Goal: Task Accomplishment & Management: Use online tool/utility

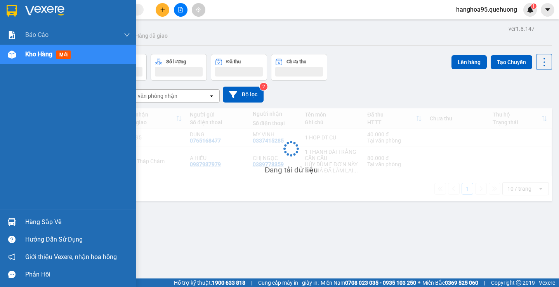
click at [15, 56] on img at bounding box center [12, 54] width 8 height 8
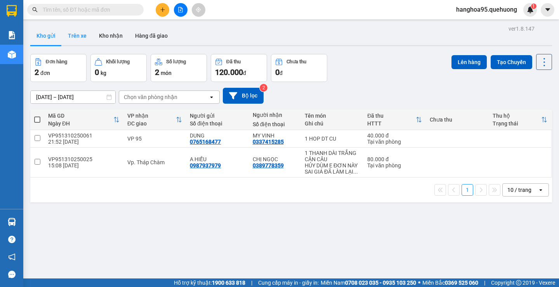
click at [85, 40] on button "Trên xe" at bounding box center [77, 35] width 31 height 19
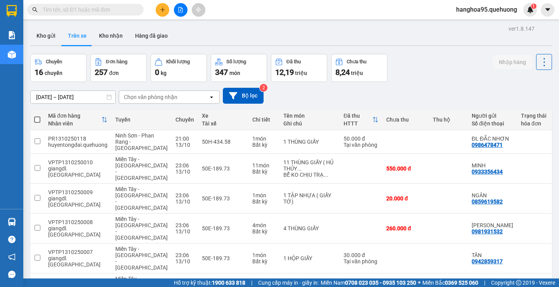
click at [85, 100] on div "ver 1.8.147 Kho gửi Trên xe Kho nhận Hàng đã giao Chuyến 16 chuyến Đơn hàng 257…" at bounding box center [291, 236] width 528 height 427
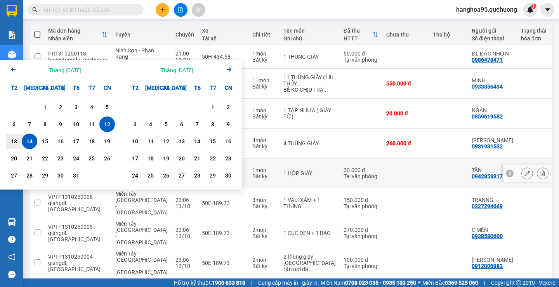
scroll to position [142, 0]
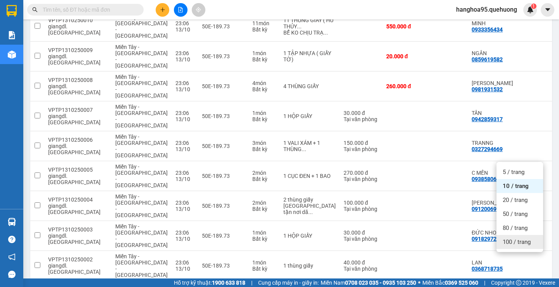
click at [517, 237] on div "100 / trang" at bounding box center [519, 242] width 47 height 14
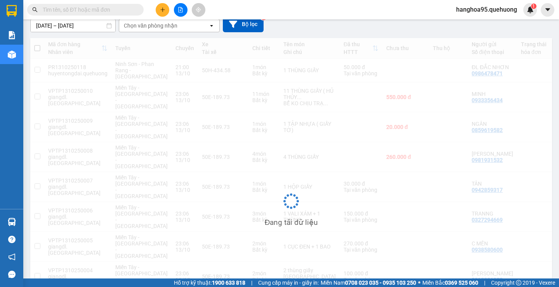
scroll to position [0, 0]
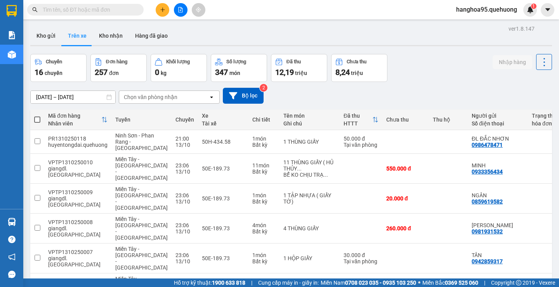
click at [94, 95] on input "[DATE] – [DATE]" at bounding box center [73, 97] width 85 height 12
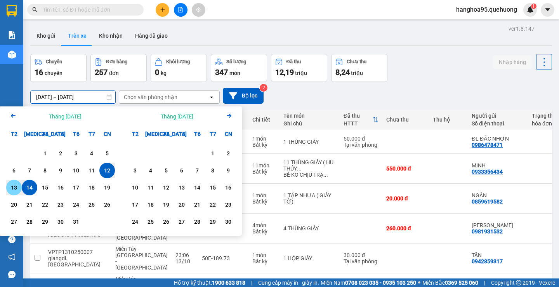
click at [14, 189] on div "13" at bounding box center [14, 187] width 11 height 9
click at [12, 191] on div "13" at bounding box center [14, 187] width 11 height 9
type input "[DATE] – [DATE]"
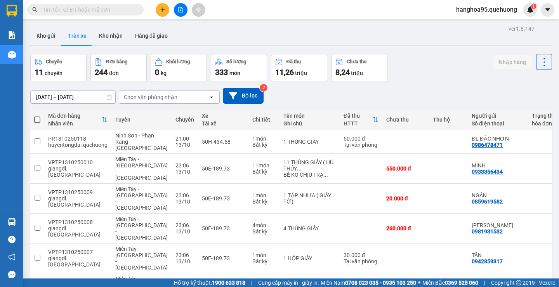
click at [36, 122] on span at bounding box center [37, 119] width 6 height 6
click at [37, 116] on input "checkbox" at bounding box center [37, 116] width 0 height 0
checkbox input "true"
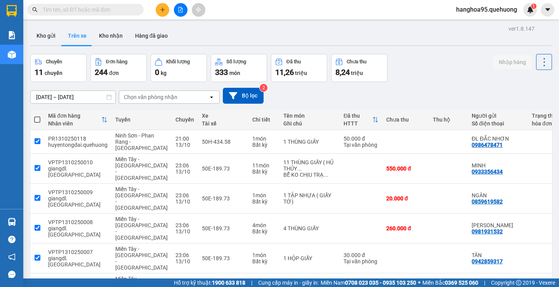
checkbox input "true"
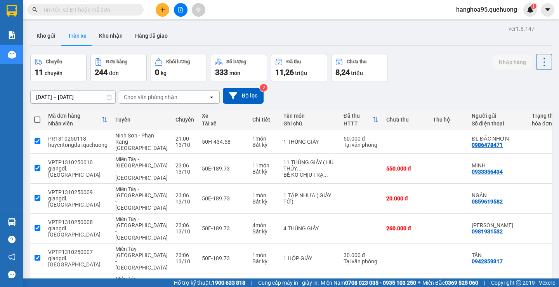
checkbox input "true"
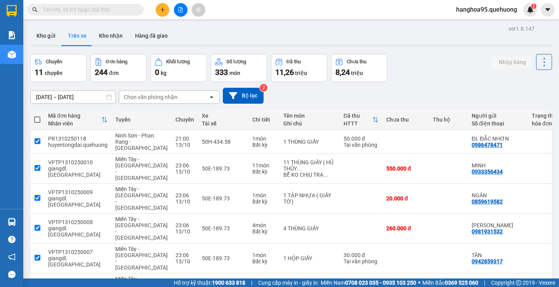
checkbox input "true"
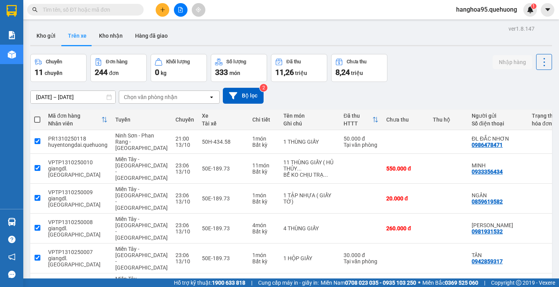
checkbox input "true"
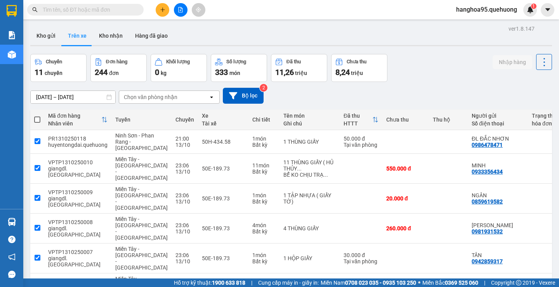
checkbox input "true"
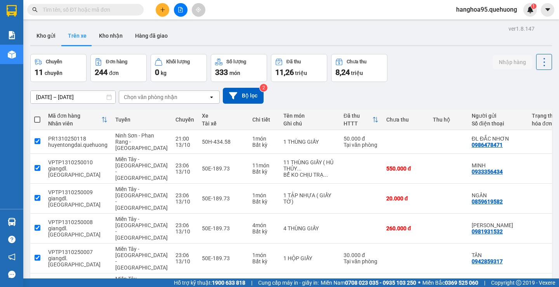
checkbox input "true"
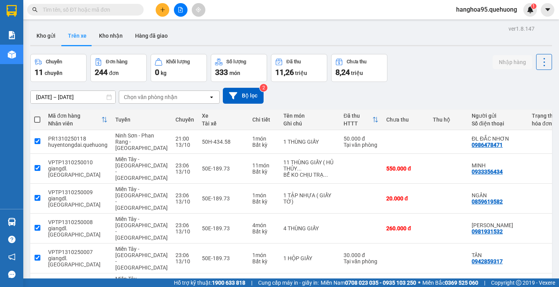
checkbox input "true"
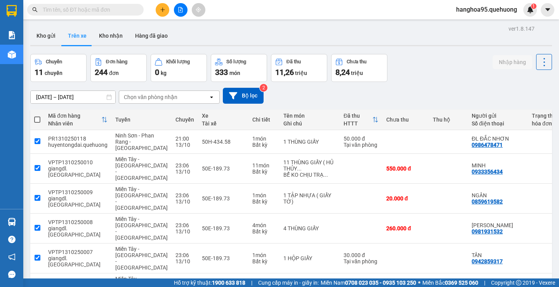
checkbox input "true"
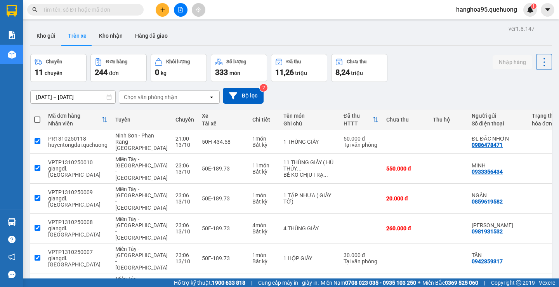
checkbox input "true"
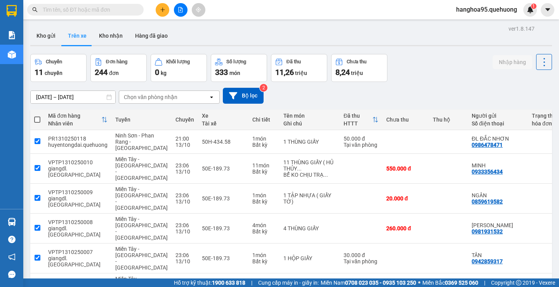
checkbox input "true"
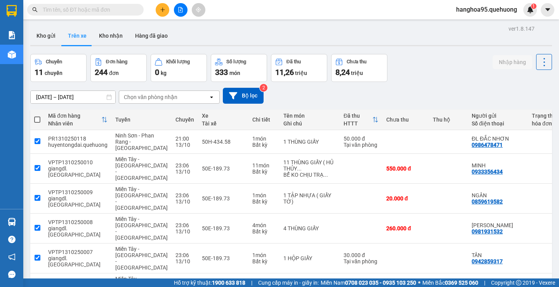
checkbox input "true"
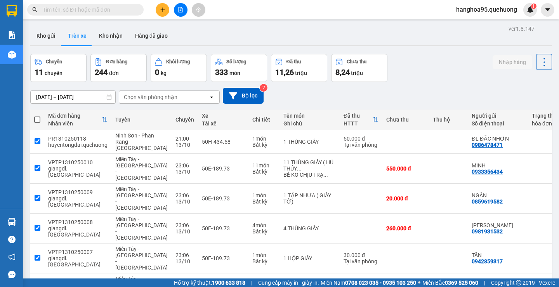
checkbox input "true"
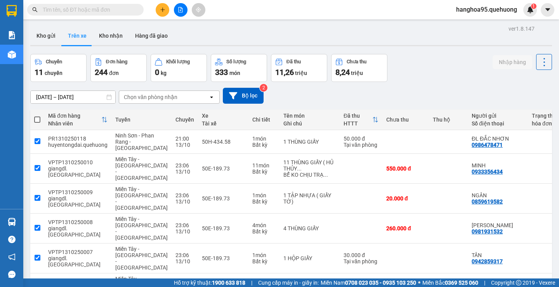
checkbox input "true"
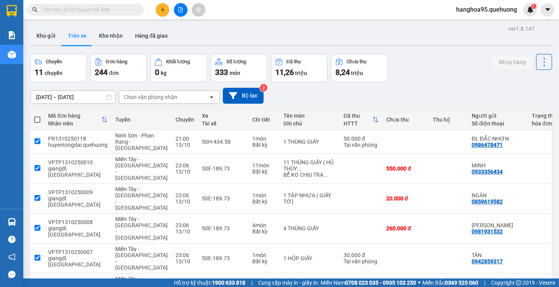
checkbox input "true"
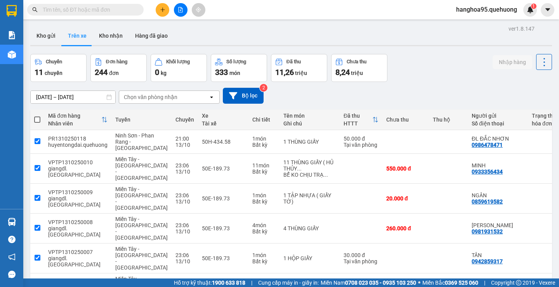
checkbox input "true"
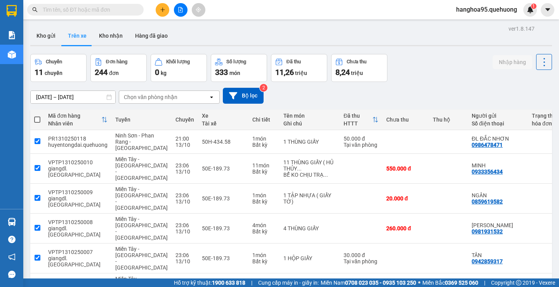
checkbox input "true"
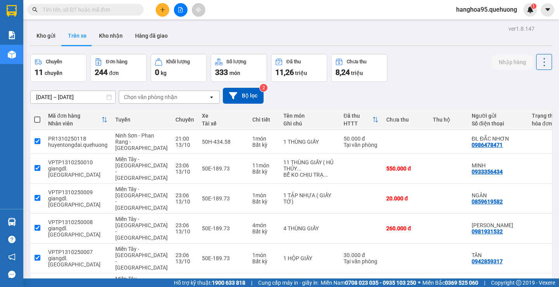
checkbox input "true"
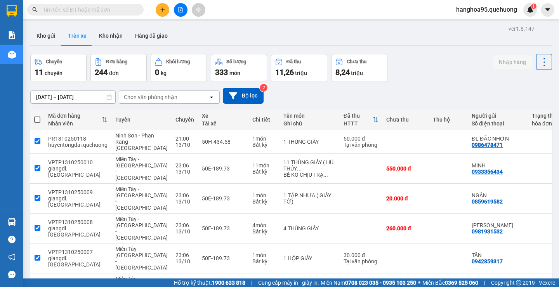
checkbox input "true"
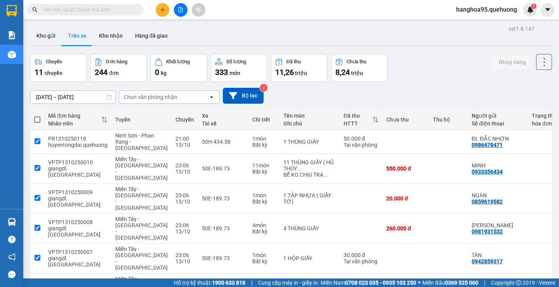
checkbox input "true"
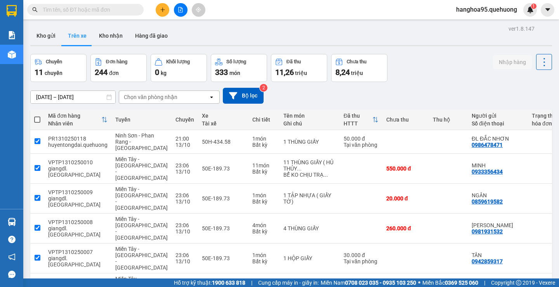
checkbox input "true"
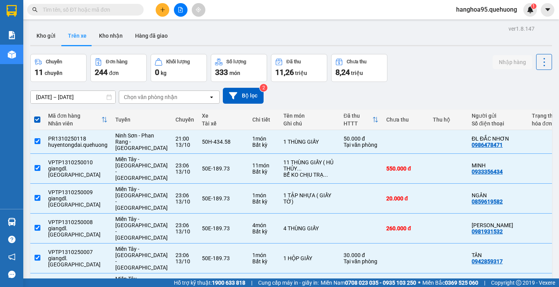
click at [145, 98] on div "Chọn văn phòng nhận" at bounding box center [151, 97] width 54 height 8
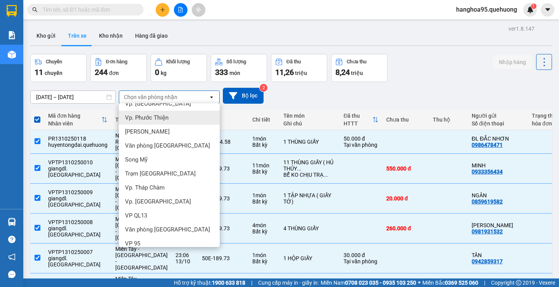
scroll to position [44, 0]
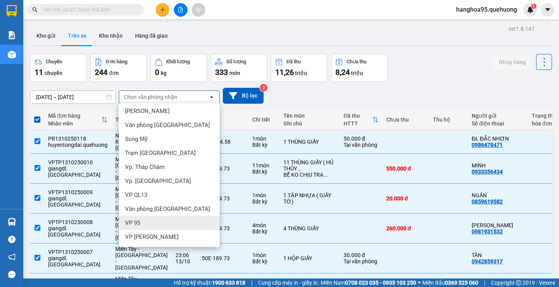
click at [125, 220] on span "VP 95" at bounding box center [132, 223] width 15 height 8
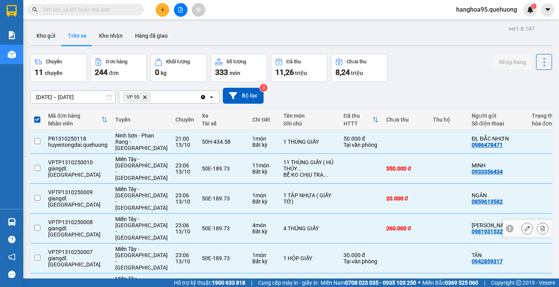
checkbox input "false"
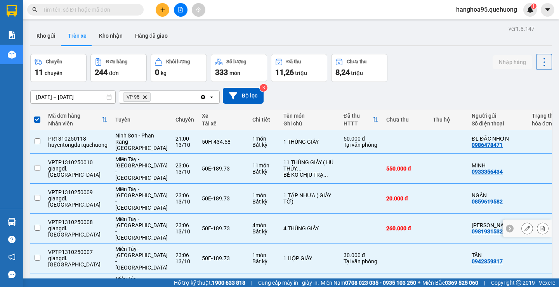
checkbox input "false"
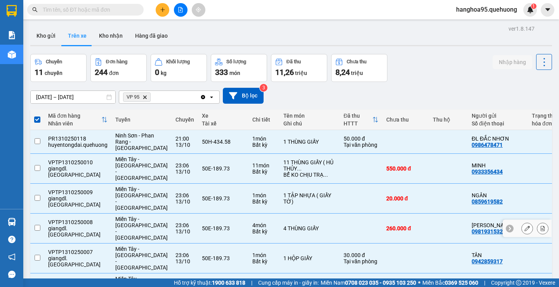
checkbox input "false"
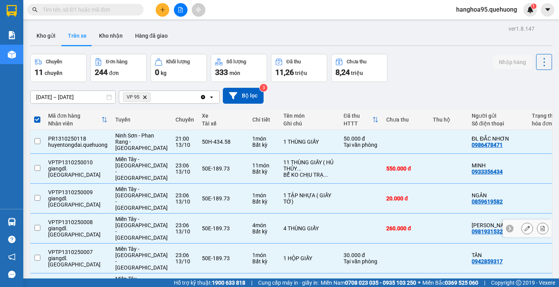
checkbox input "false"
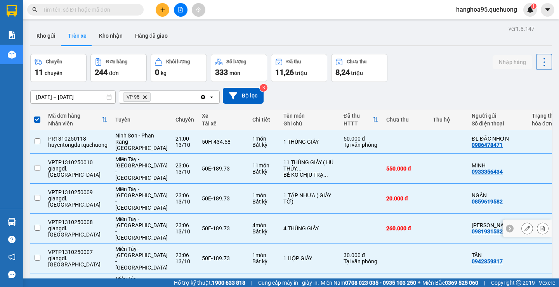
checkbox input "false"
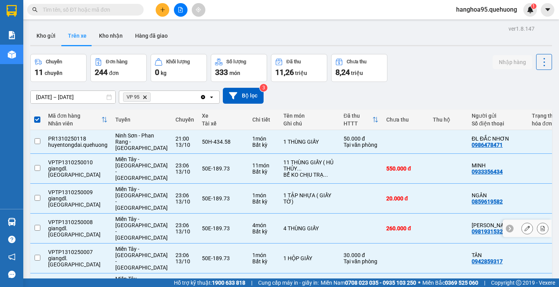
checkbox input "false"
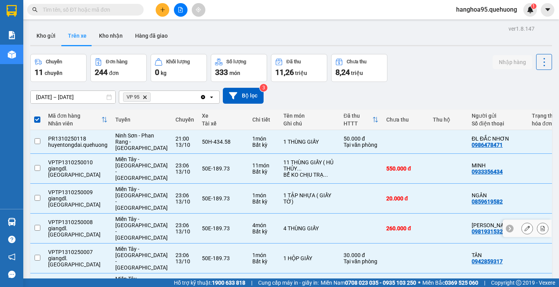
checkbox input "false"
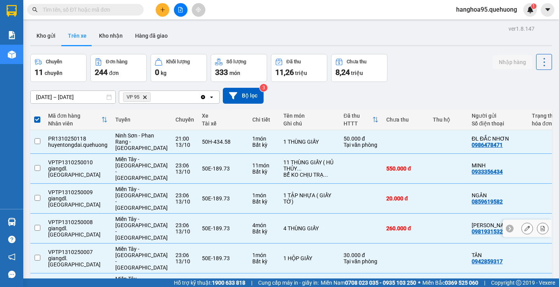
checkbox input "false"
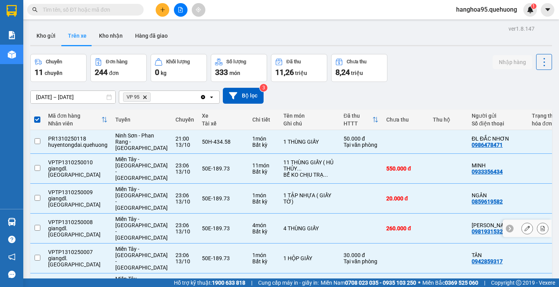
checkbox input "false"
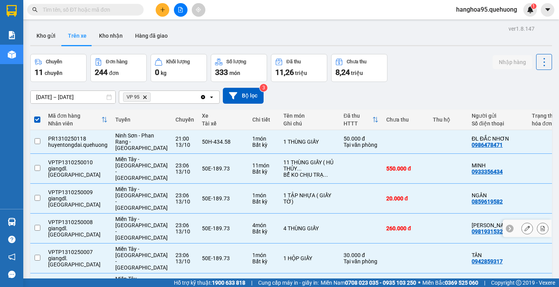
checkbox input "false"
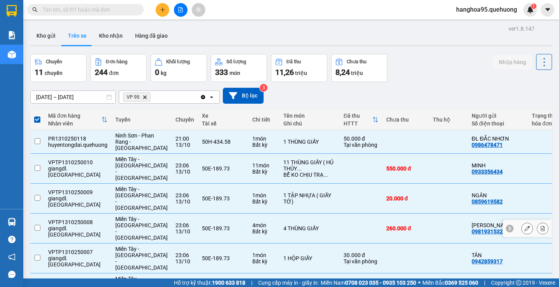
checkbox input "false"
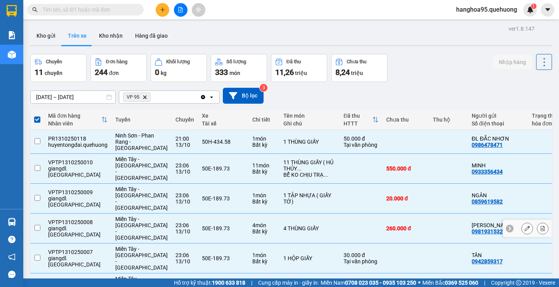
checkbox input "false"
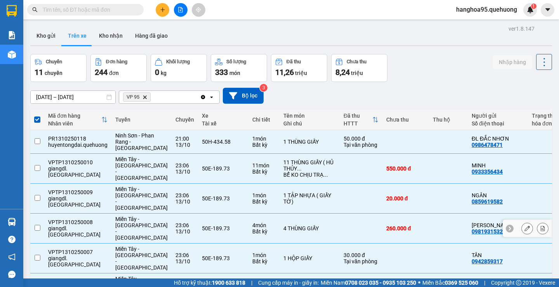
checkbox input "false"
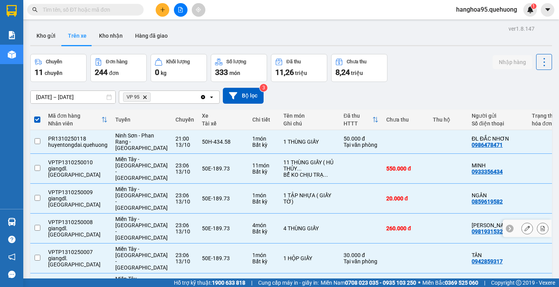
checkbox input "false"
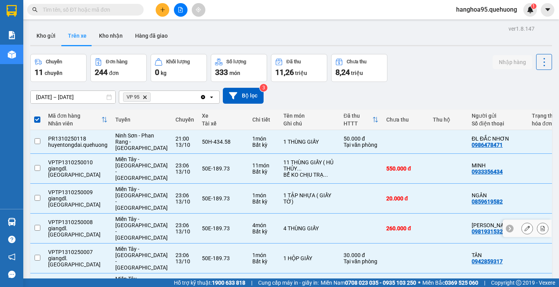
checkbox input "false"
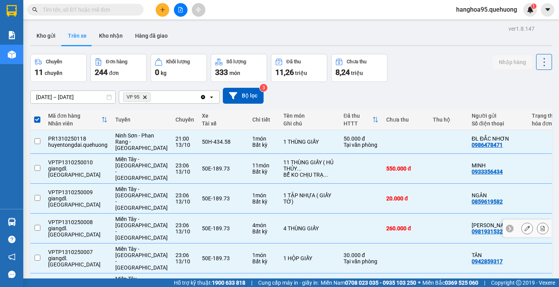
checkbox input "false"
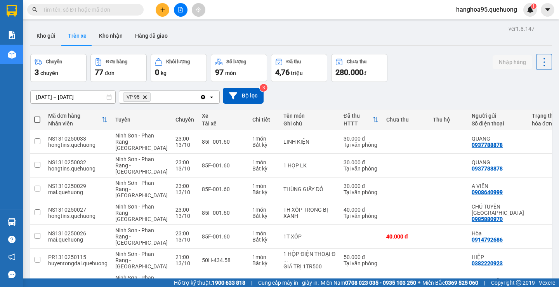
click at [36, 118] on span at bounding box center [37, 119] width 6 height 6
click at [37, 116] on input "checkbox" at bounding box center [37, 116] width 0 height 0
checkbox input "true"
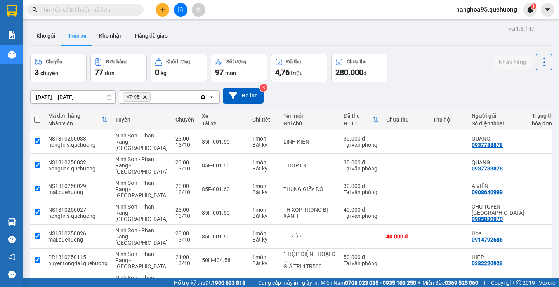
checkbox input "true"
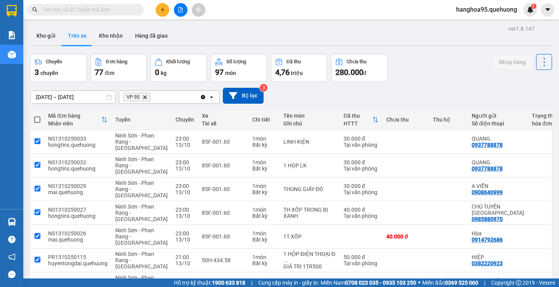
checkbox input "true"
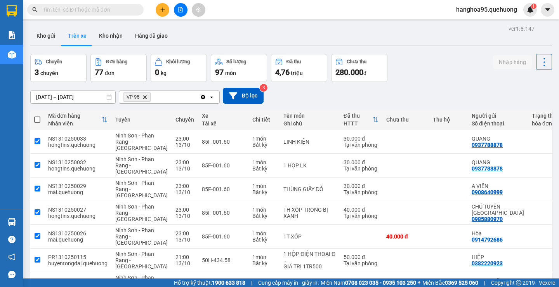
checkbox input "true"
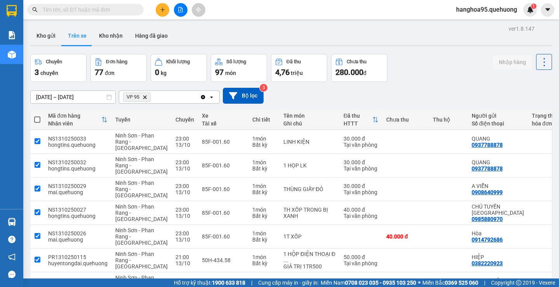
checkbox input "true"
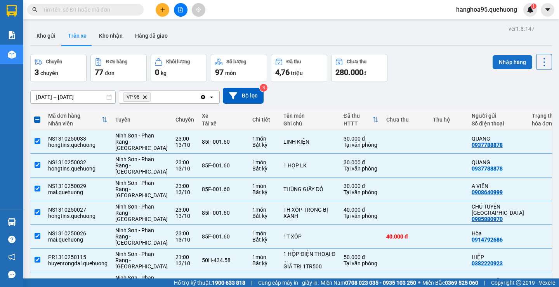
click at [513, 64] on button "Nhập hàng" at bounding box center [513, 62] width 40 height 14
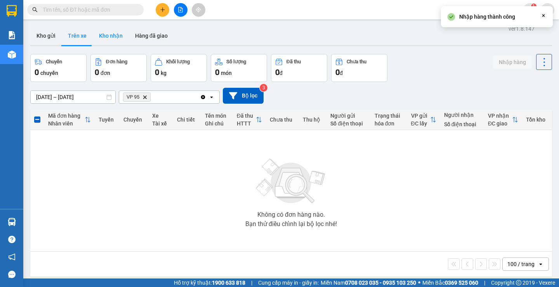
click at [108, 40] on button "Kho nhận" at bounding box center [111, 35] width 36 height 19
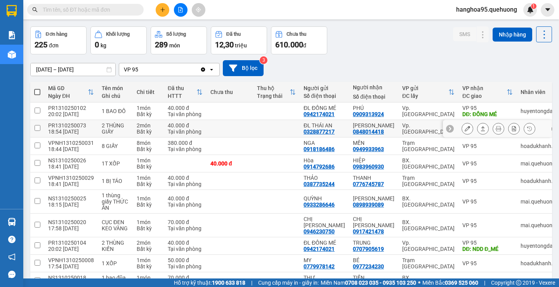
scroll to position [68, 0]
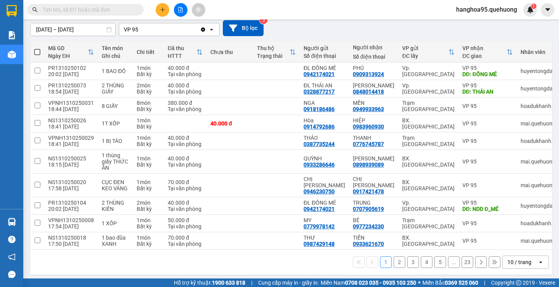
click at [509, 259] on div "10 / trang" at bounding box center [519, 262] width 24 height 8
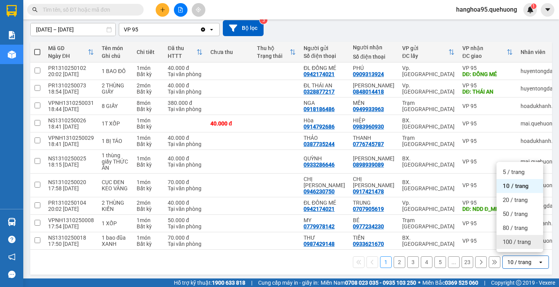
click at [514, 241] on span "100 / trang" at bounding box center [517, 242] width 28 height 8
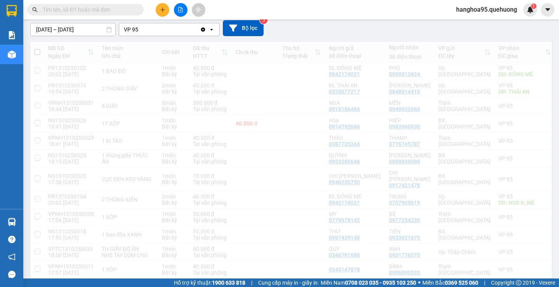
scroll to position [0, 0]
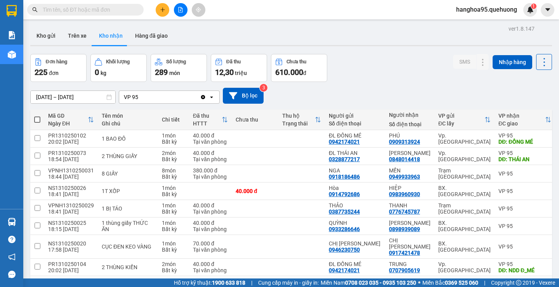
click at [37, 117] on span at bounding box center [37, 119] width 6 height 6
click at [37, 116] on input "checkbox" at bounding box center [37, 116] width 0 height 0
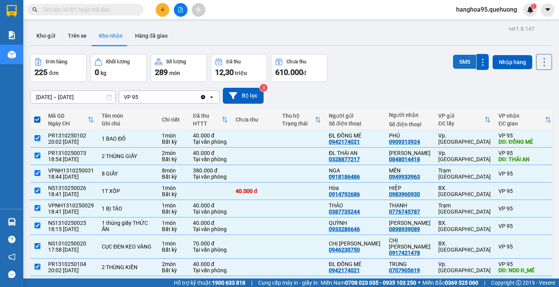
click at [469, 62] on button "SMS" at bounding box center [464, 62] width 23 height 14
click at [85, 95] on input "[DATE] – [DATE]" at bounding box center [73, 97] width 85 height 12
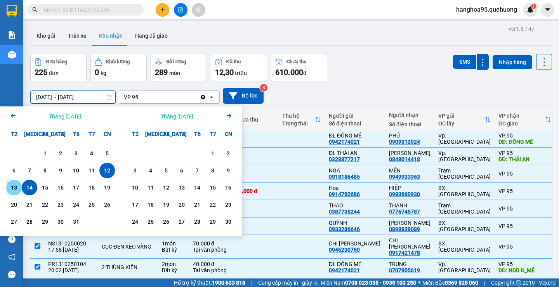
click at [11, 190] on div "13" at bounding box center [14, 187] width 11 height 9
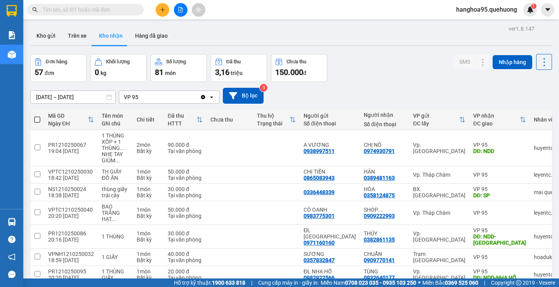
click at [36, 119] on span at bounding box center [37, 119] width 6 height 6
click at [37, 116] on input "checkbox" at bounding box center [37, 116] width 0 height 0
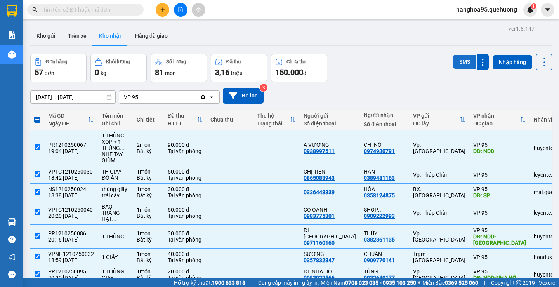
click at [453, 62] on button "SMS" at bounding box center [464, 62] width 23 height 14
